Goal: Task Accomplishment & Management: Complete application form

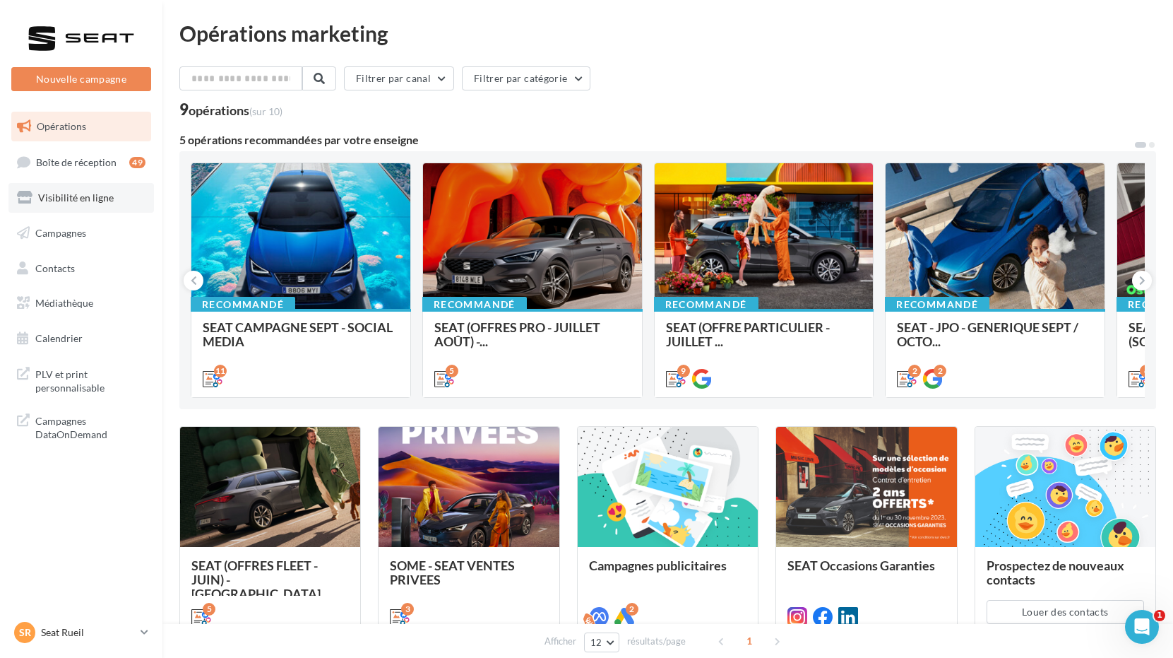
click at [89, 187] on link "Visibilité en ligne" at bounding box center [80, 198] width 145 height 30
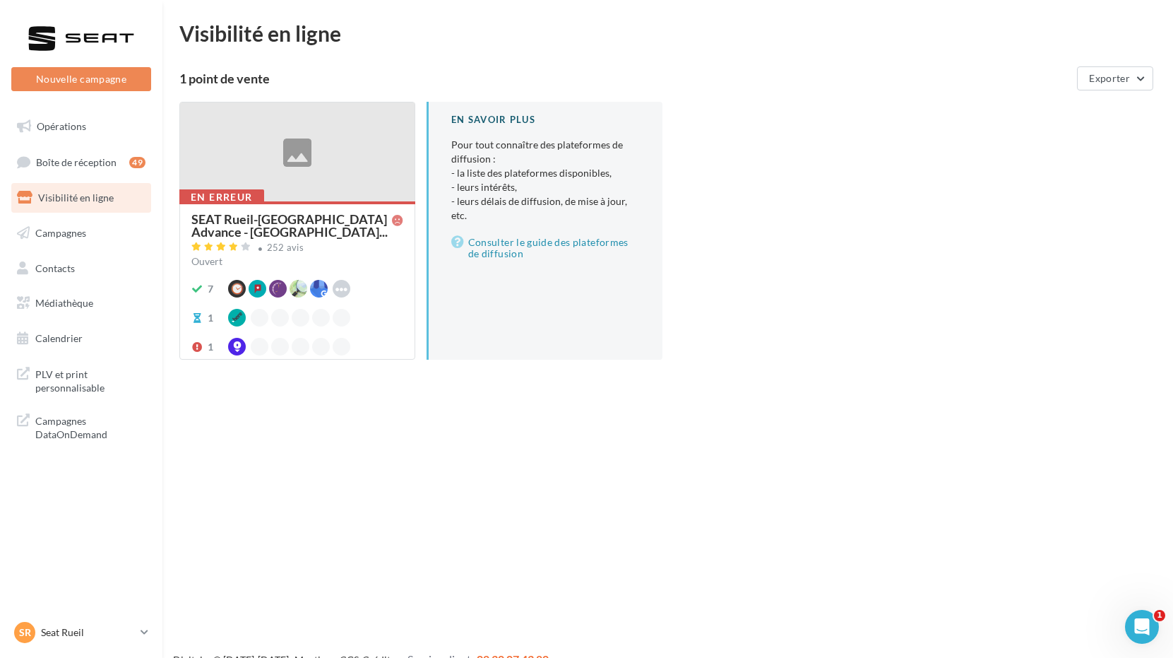
click at [266, 191] on div at bounding box center [297, 152] width 234 height 100
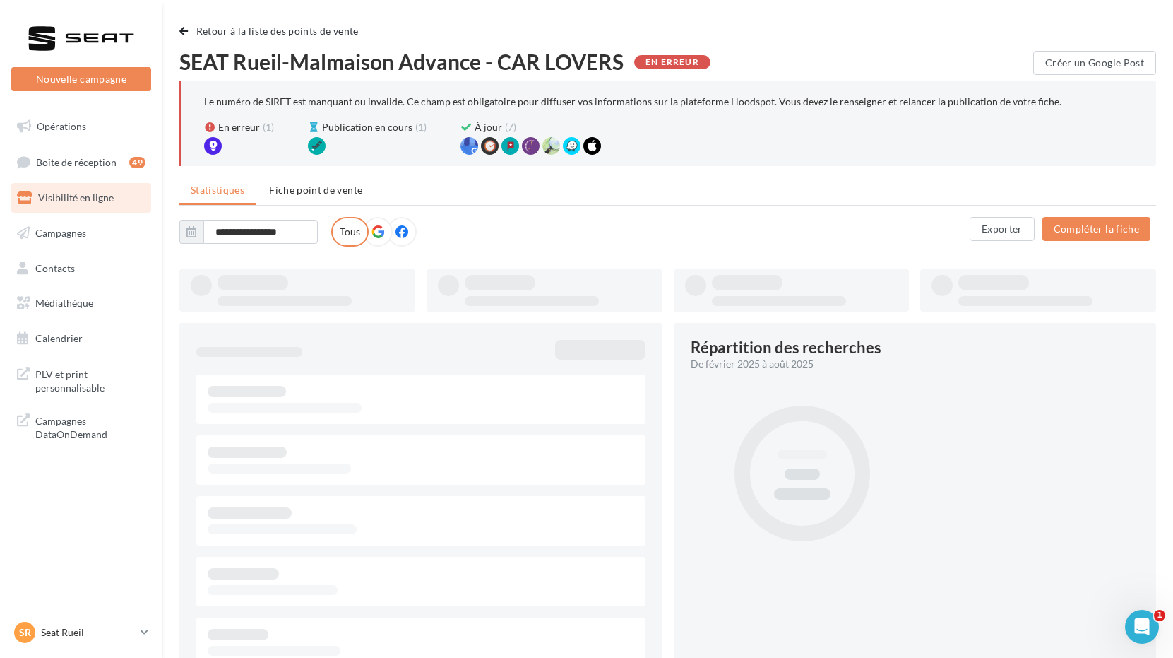
type input "**********"
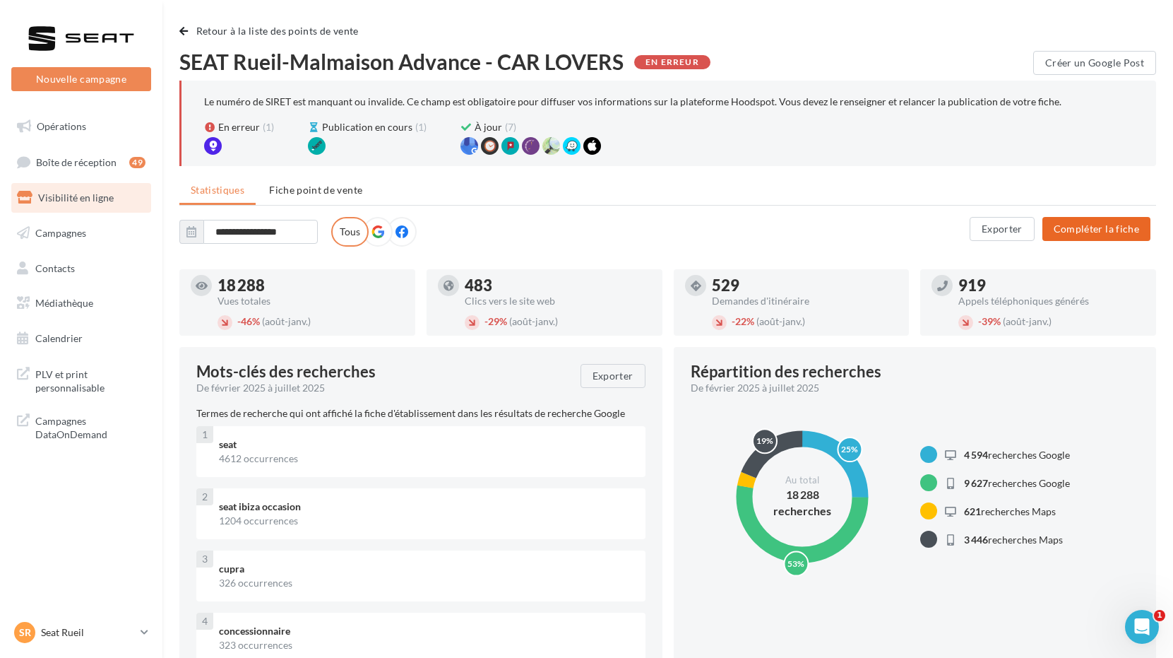
click at [1139, 224] on button "Compléter la fiche" at bounding box center [1096, 229] width 108 height 24
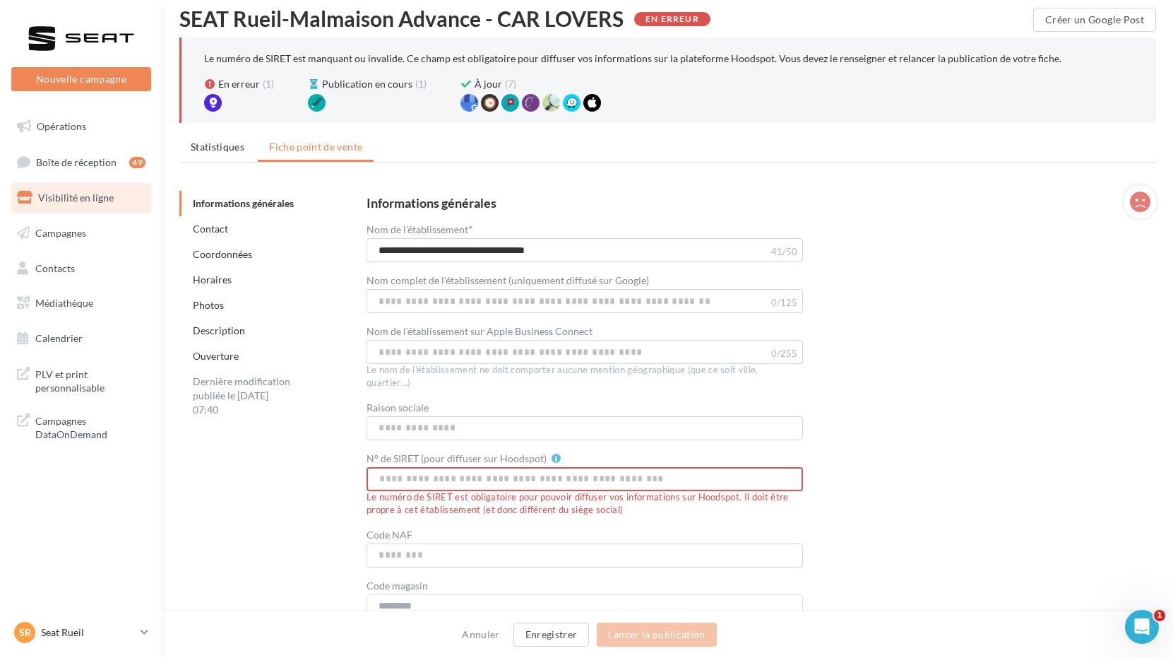
scroll to position [43, 0]
click at [72, 628] on p "Seat Rueil" at bounding box center [88, 632] width 94 height 14
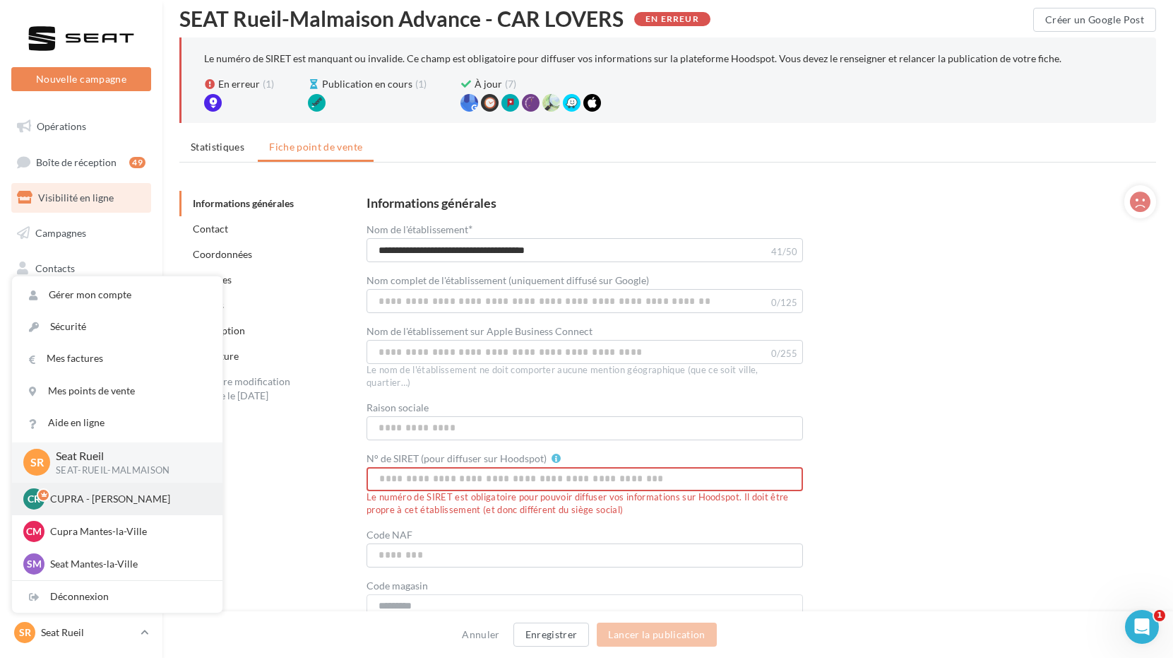
click at [112, 494] on p "CUPRA - [PERSON_NAME]" at bounding box center [127, 499] width 155 height 14
